Goal: Find specific page/section

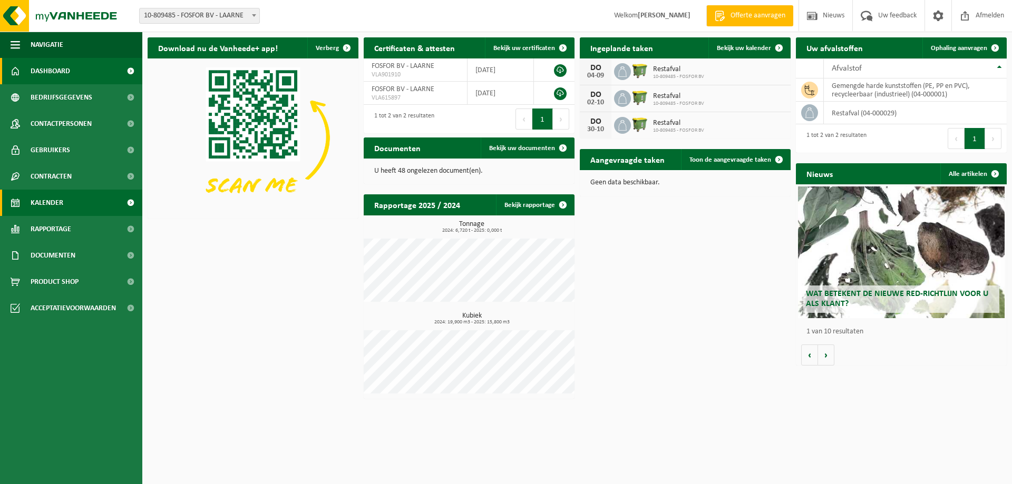
click at [49, 201] on span "Kalender" at bounding box center [47, 203] width 33 height 26
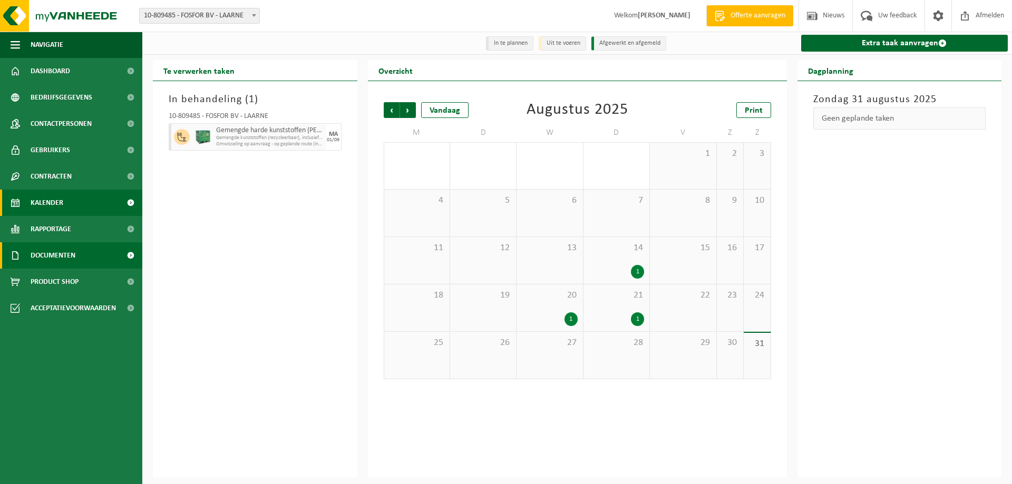
click at [47, 252] on span "Documenten" at bounding box center [53, 255] width 45 height 26
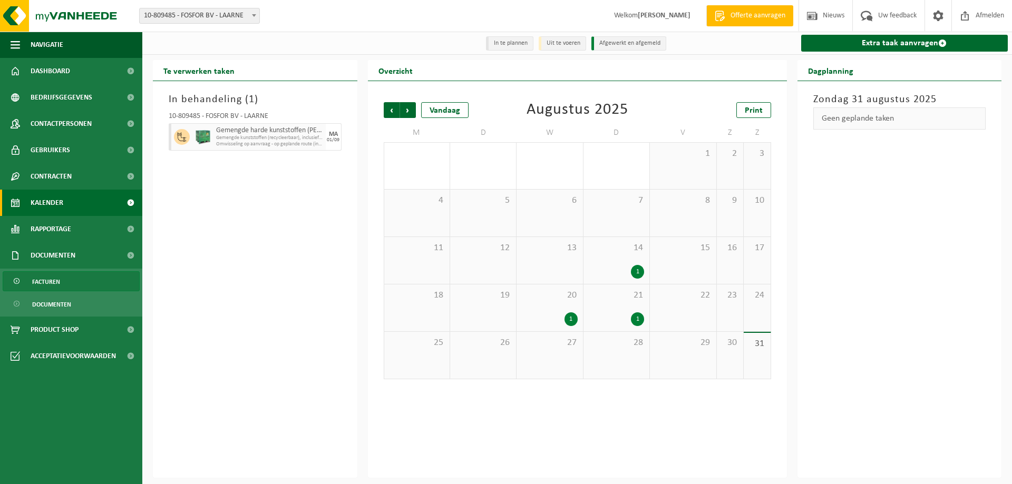
click at [47, 277] on span "Facturen" at bounding box center [46, 282] width 28 height 20
